Goal: Navigation & Orientation: Find specific page/section

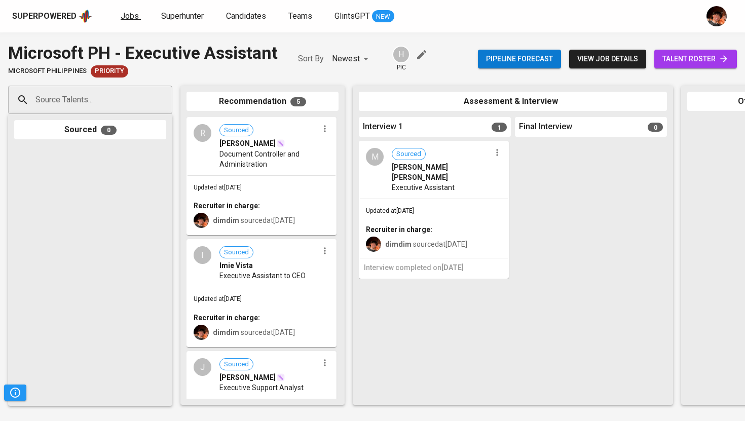
click at [128, 15] on span "Jobs" at bounding box center [130, 16] width 18 height 10
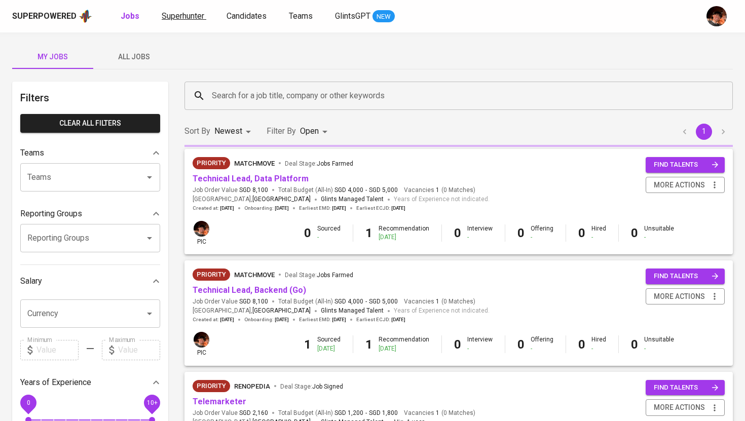
click at [195, 19] on span "Superhunter" at bounding box center [183, 16] width 43 height 10
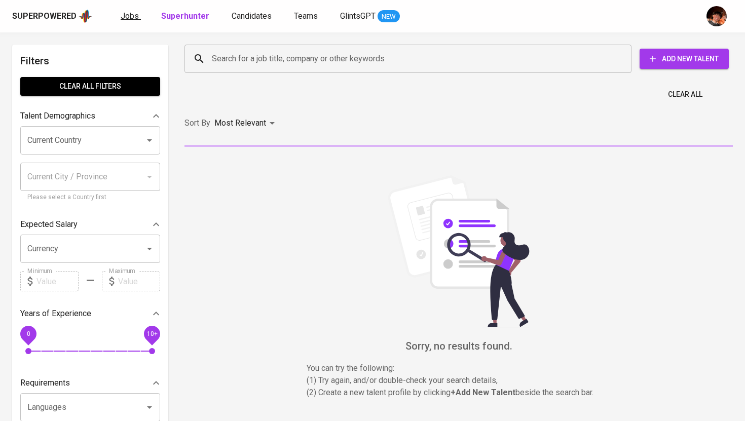
click at [127, 13] on span "Jobs" at bounding box center [130, 16] width 18 height 10
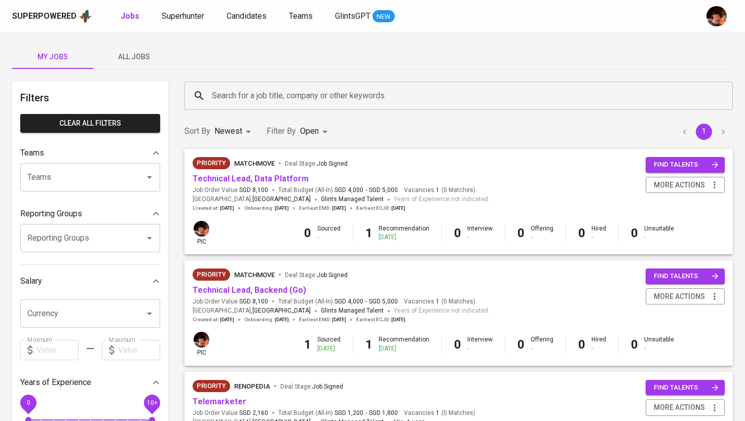
click at [177, 23] on div "Superpowered Jobs Superhunter Candidates Teams GlintsGPT NEW" at bounding box center [356, 16] width 688 height 15
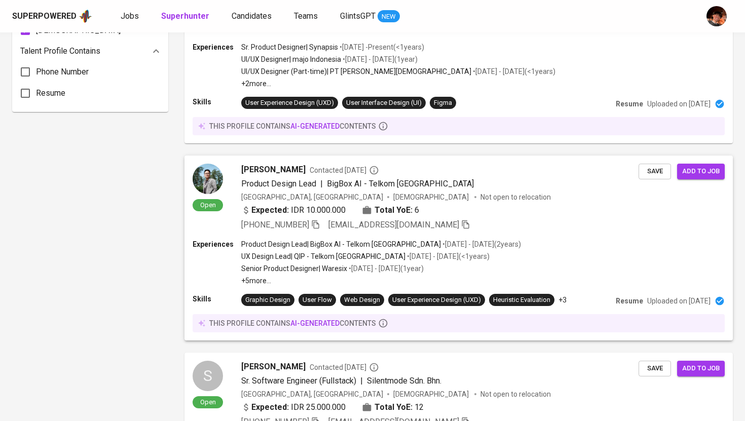
scroll to position [769, 0]
